Goal: Task Accomplishment & Management: Use online tool/utility

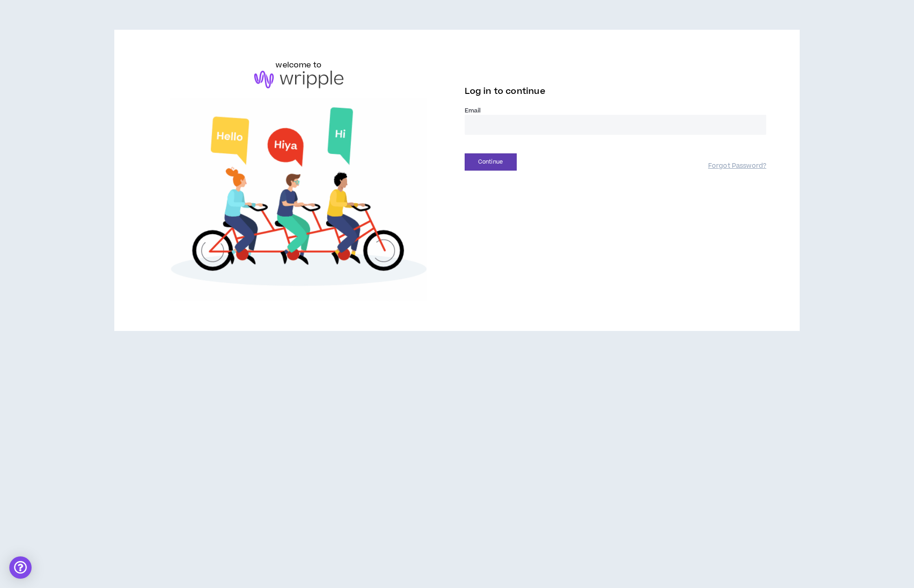
type input "**********"
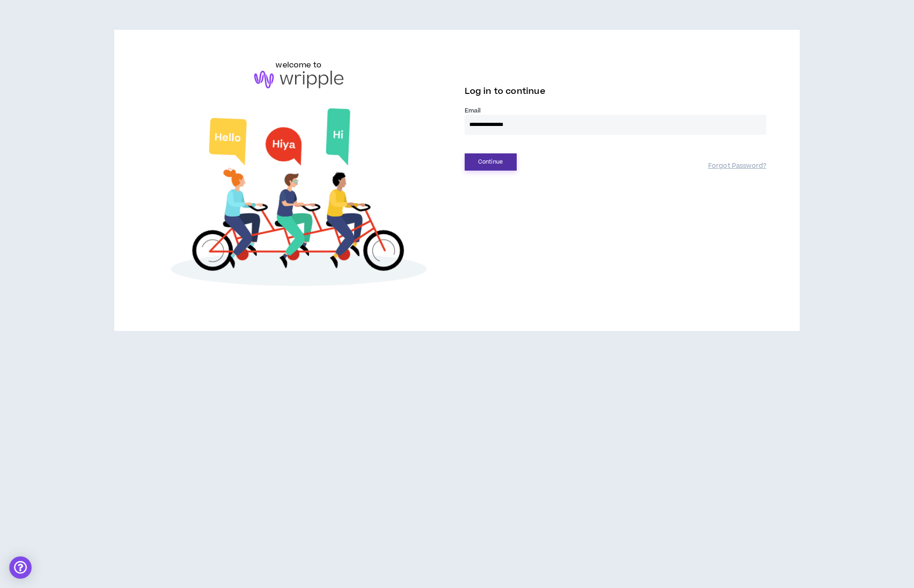
click at [496, 165] on button "Continue" at bounding box center [491, 161] width 52 height 17
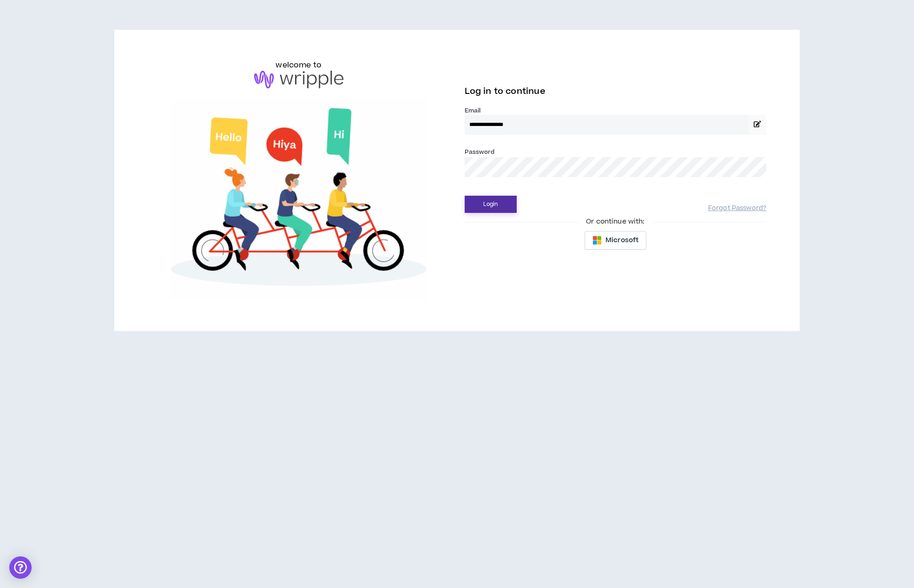
click at [501, 204] on button "Login" at bounding box center [491, 204] width 52 height 17
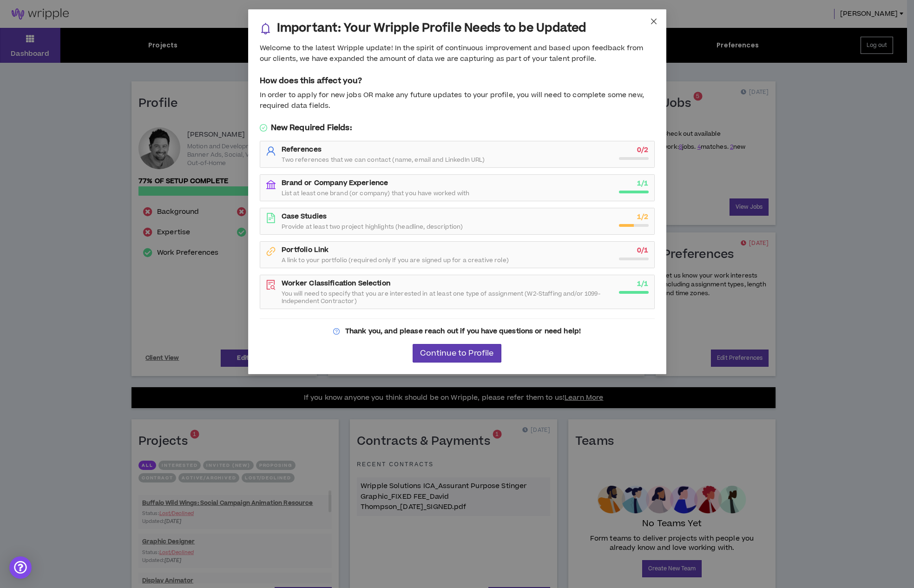
click at [650, 20] on icon "close" at bounding box center [653, 21] width 7 height 7
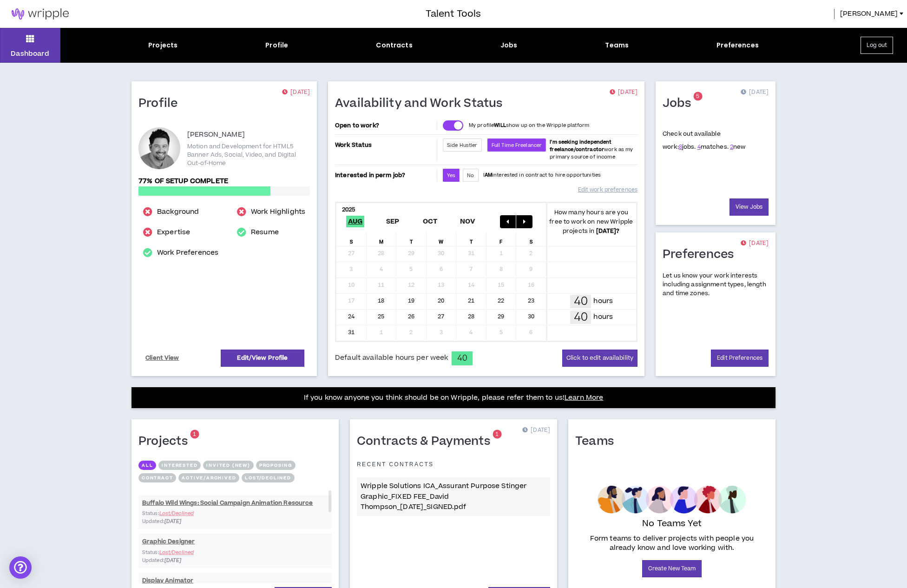
click at [679, 148] on span "8 jobs." at bounding box center [687, 147] width 17 height 8
click at [748, 207] on link "View Jobs" at bounding box center [749, 206] width 39 height 17
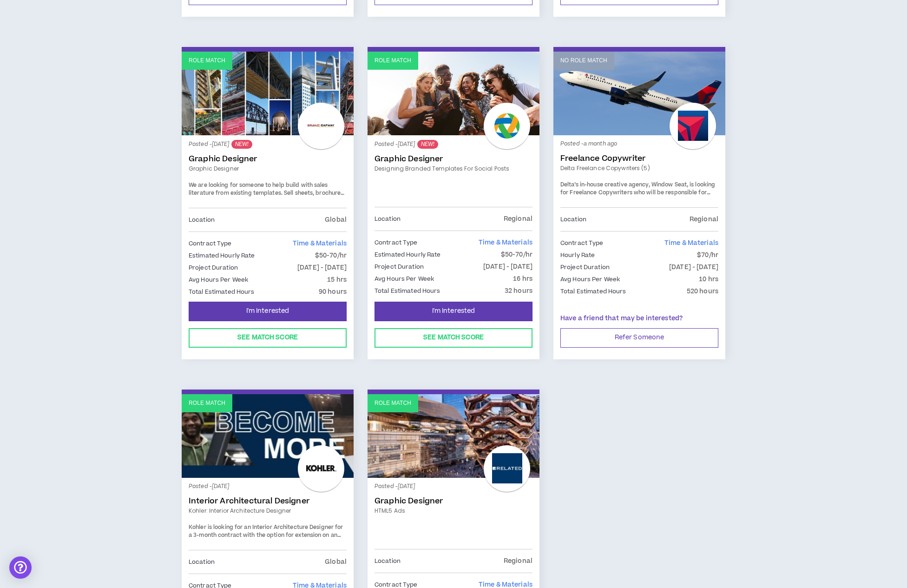
scroll to position [518, 0]
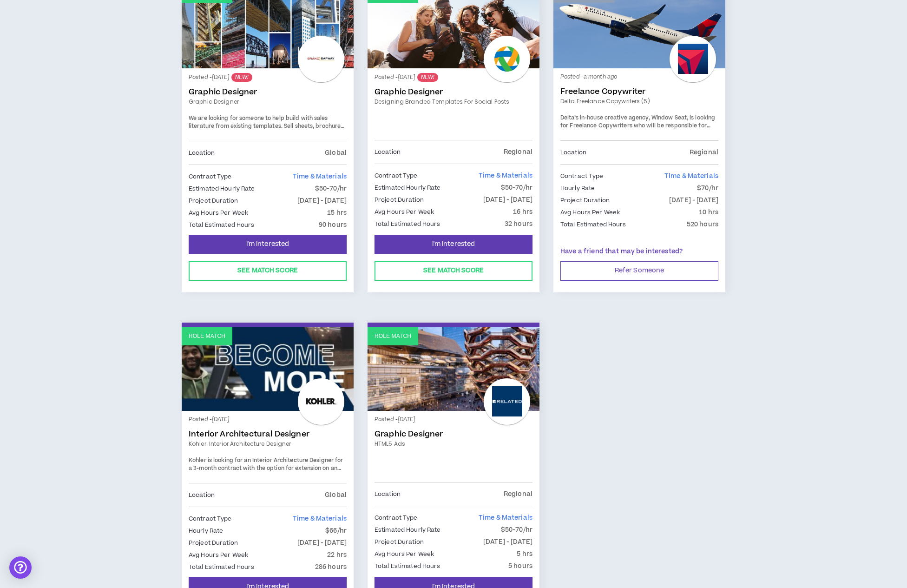
click at [434, 429] on link "Graphic Designer" at bounding box center [454, 433] width 158 height 9
